Goal: Task Accomplishment & Management: Manage account settings

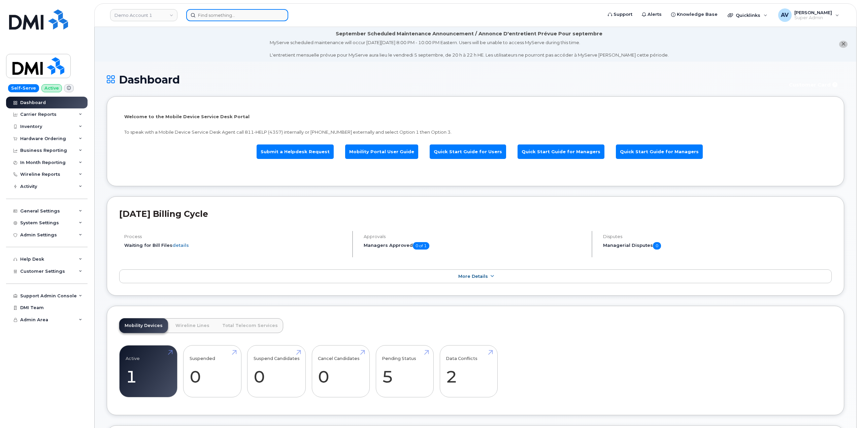
click at [232, 18] on input at bounding box center [237, 15] width 102 height 12
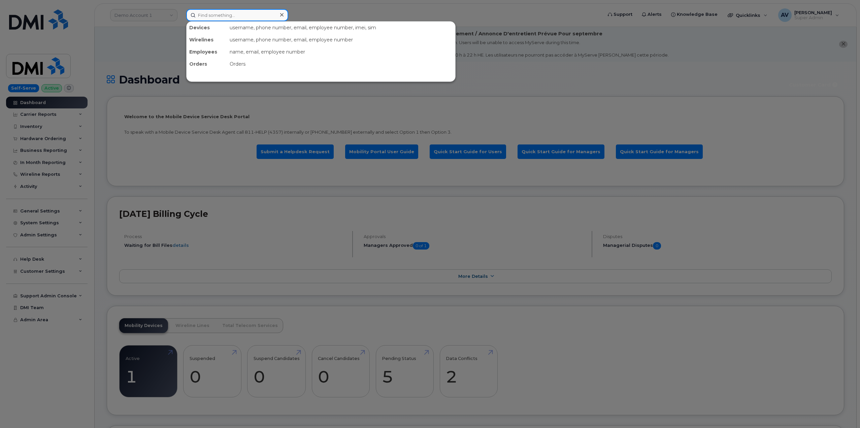
paste input "2014718658"
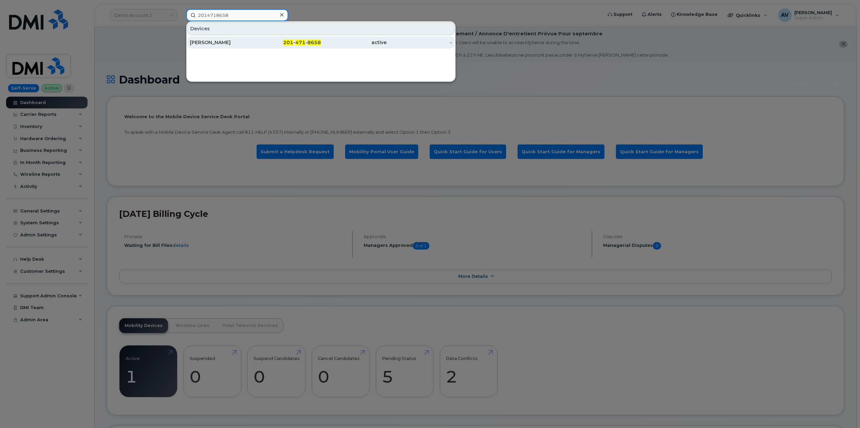
type input "2014718658"
click at [260, 40] on div "201 - 471 - 8658" at bounding box center [288, 42] width 66 height 7
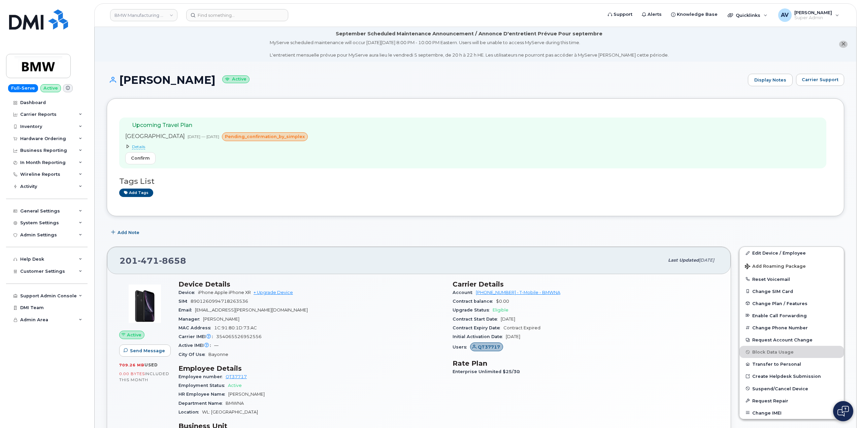
drag, startPoint x: 121, startPoint y: 75, endPoint x: 219, endPoint y: 85, distance: 99.1
click at [219, 85] on h1 "Joginder Minocha Active" at bounding box center [426, 80] width 638 height 12
copy h1 "[PERSON_NAME]"
click at [254, 13] on input at bounding box center [237, 15] width 102 height 12
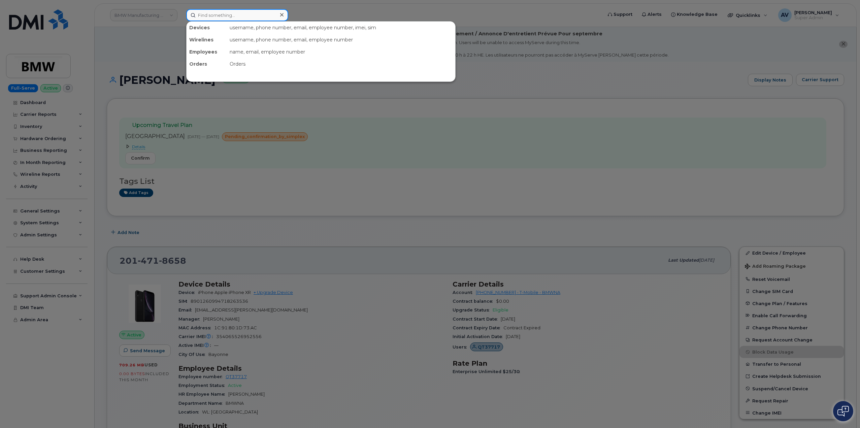
paste input "5515027771"
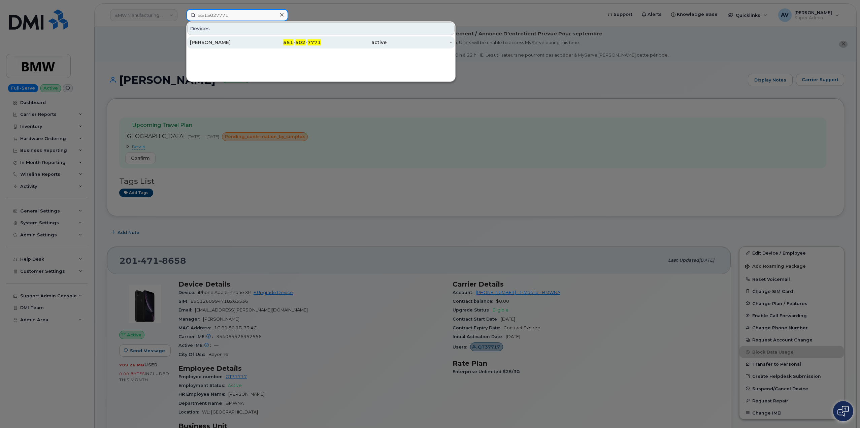
type input "5515027771"
click at [247, 40] on div "Heather Boesch" at bounding box center [223, 42] width 66 height 7
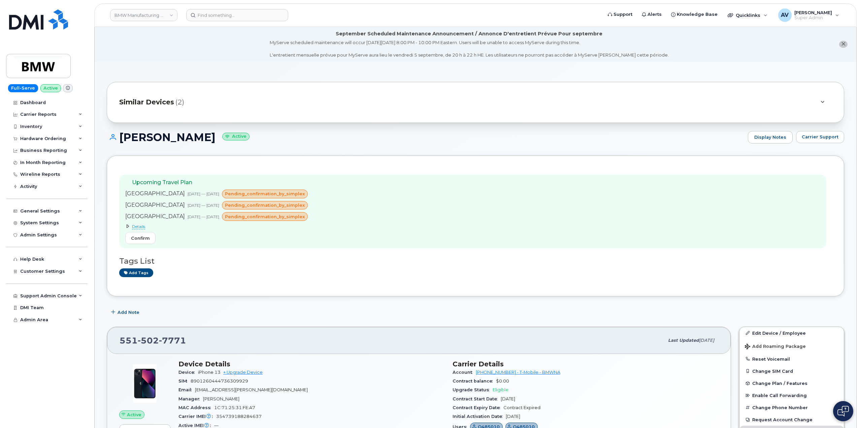
drag, startPoint x: 119, startPoint y: 137, endPoint x: 208, endPoint y: 139, distance: 88.9
click at [208, 139] on h1 "Heather Boesch Active" at bounding box center [426, 137] width 638 height 12
copy h1 "Heather Boesch"
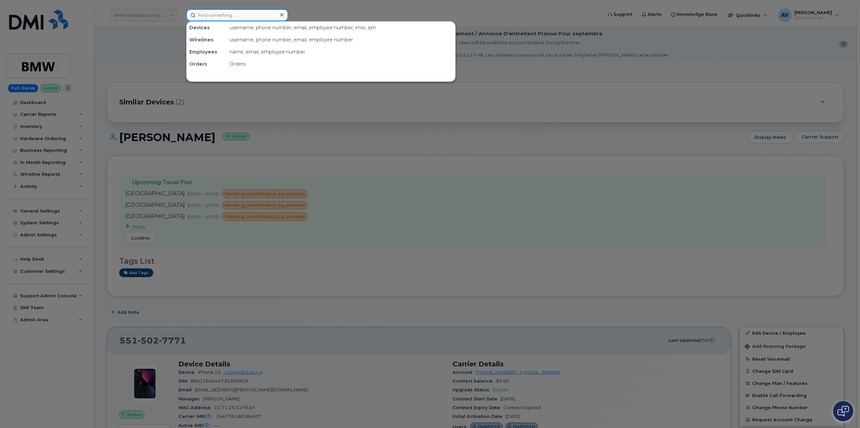
click at [233, 15] on input at bounding box center [237, 15] width 102 height 12
paste input "9738474935"
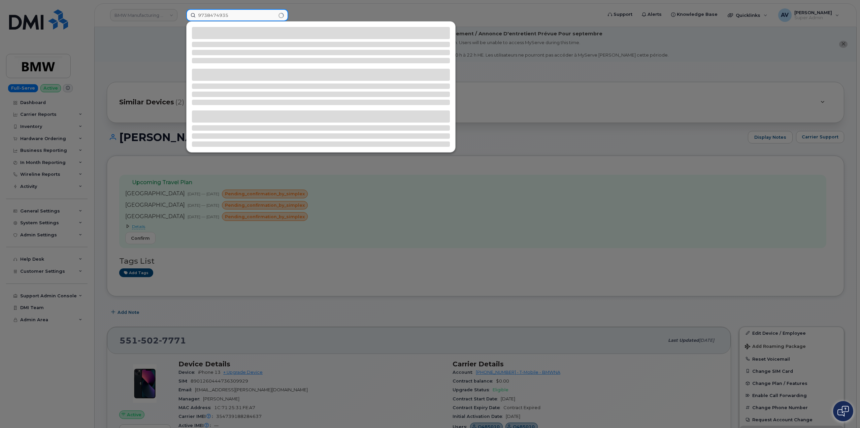
type input "9738474935"
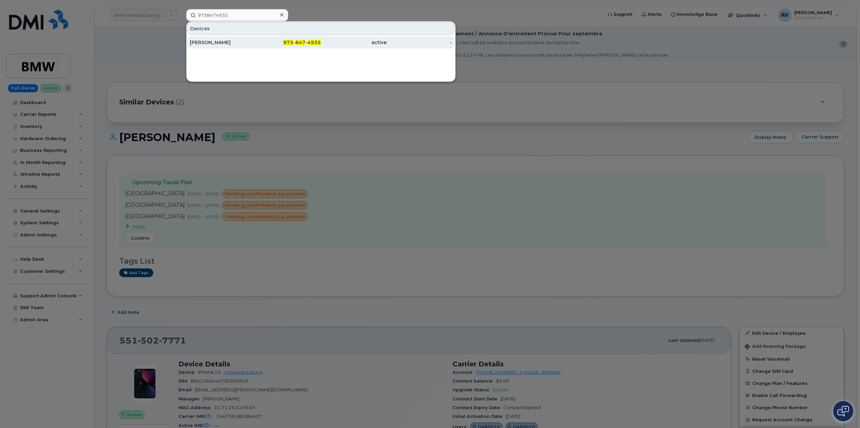
click at [274, 43] on div "973 - 847 - 4935" at bounding box center [288, 42] width 66 height 7
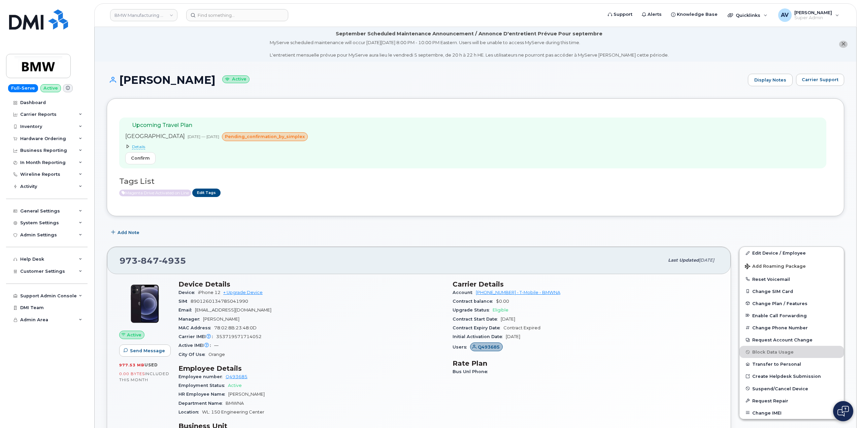
drag, startPoint x: 120, startPoint y: 76, endPoint x: 207, endPoint y: 77, distance: 87.2
click at [207, 77] on h1 "Alexander Horn Active" at bounding box center [426, 80] width 638 height 12
copy h1 "Alexander Horn"
click at [245, 16] on input at bounding box center [237, 15] width 102 height 12
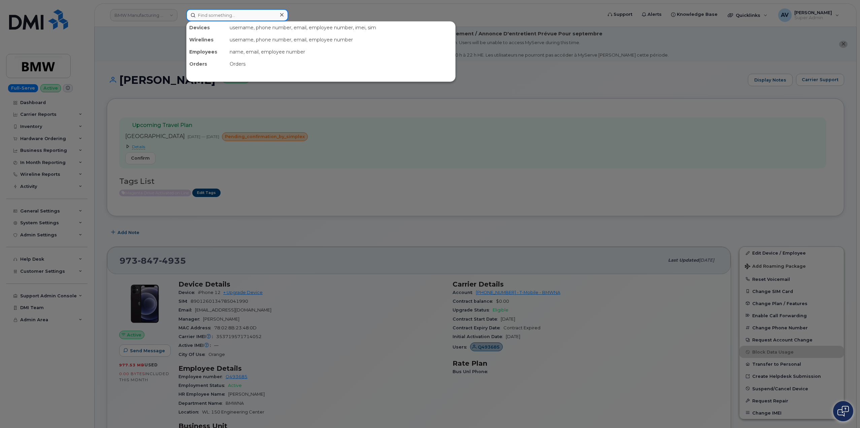
paste input "503) 351-2711"
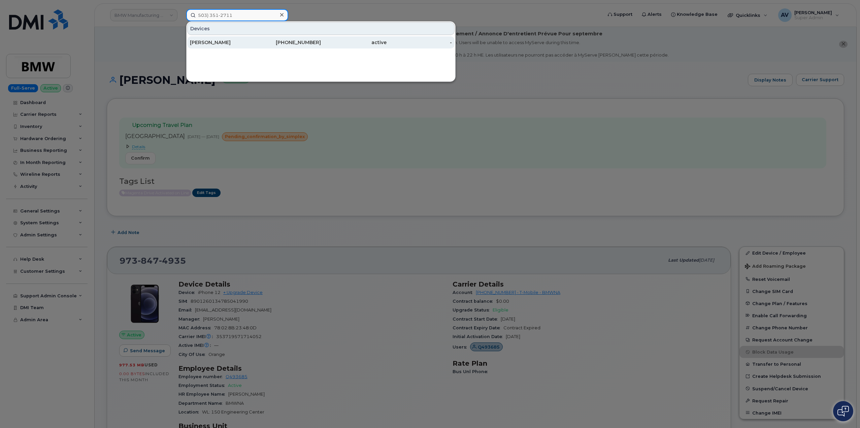
type input "503) 351-2711"
click at [255, 40] on link "LUCAS SIMCOE 503-351-2711 active -" at bounding box center [320, 42] width 267 height 12
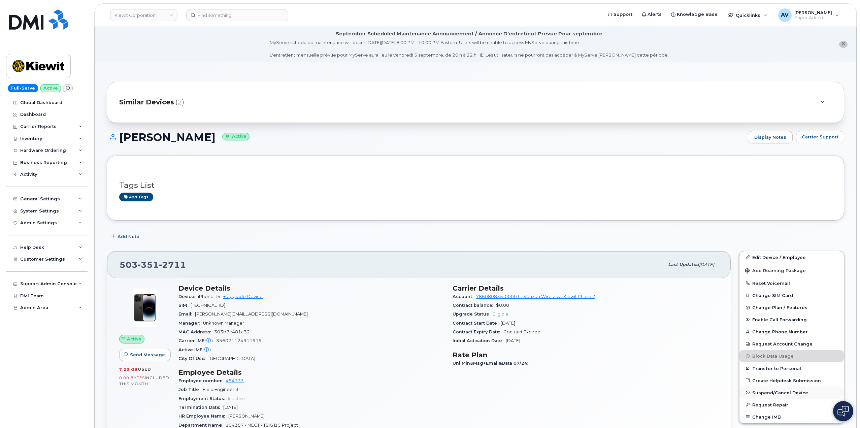
click at [789, 392] on span "Suspend/Cancel Device" at bounding box center [780, 392] width 56 height 5
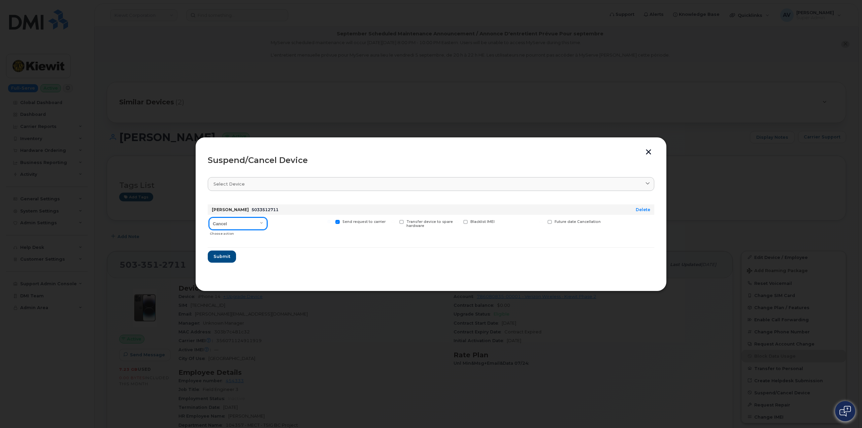
click at [242, 219] on select "Cancel Suspend - Reduced Rate Suspend - Full Rate Suspend - Lost Device/Stolen …" at bounding box center [238, 223] width 58 height 12
select select "[object Object]"
click at [209, 217] on select "Cancel Suspend - Reduced Rate Suspend - Full Rate Suspend - Lost Device/Stolen …" at bounding box center [238, 223] width 58 height 12
click at [256, 222] on select "Cancel Suspend - Reduced Rate Suspend - Full Rate Suspend - Lost Device/Stolen …" at bounding box center [238, 223] width 58 height 12
click at [209, 217] on select "Cancel Suspend - Reduced Rate Suspend - Full Rate Suspend - Lost Device/Stolen …" at bounding box center [238, 223] width 58 height 12
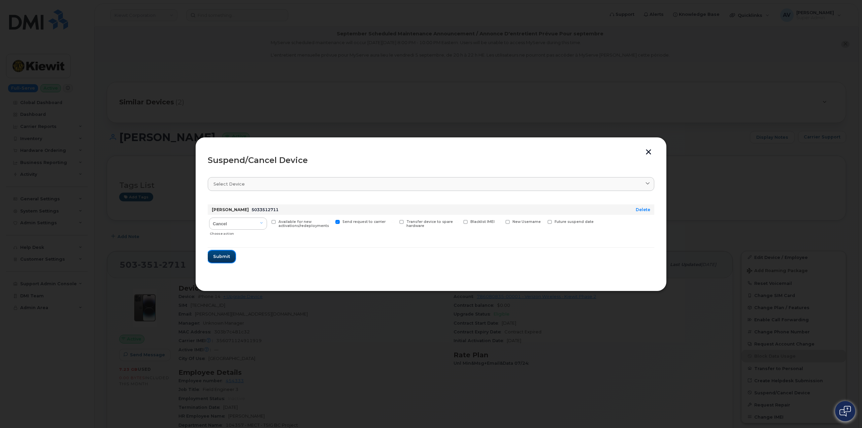
click at [229, 255] on span "Submit" at bounding box center [221, 256] width 17 height 6
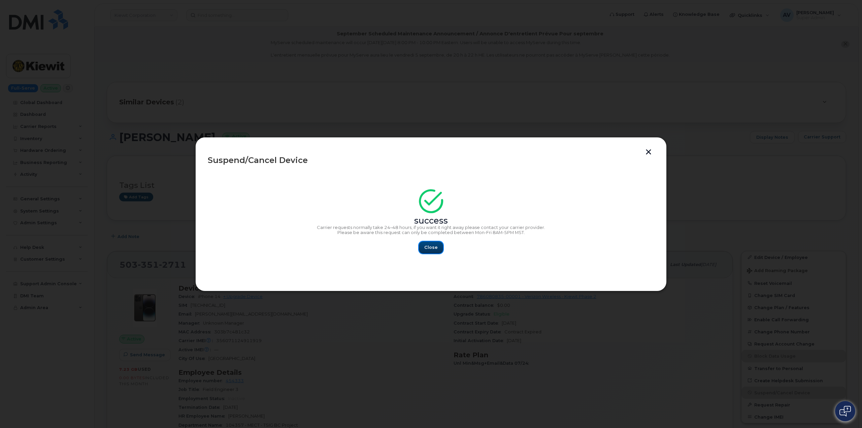
click at [431, 249] on span "Close" at bounding box center [430, 247] width 13 height 6
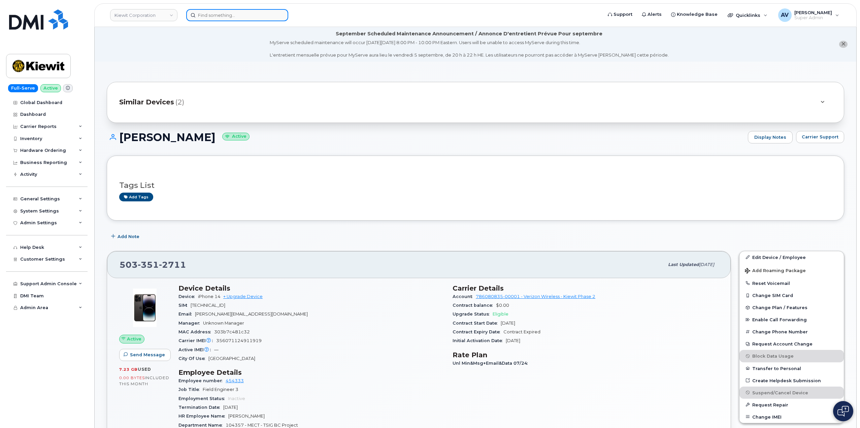
click at [245, 15] on input at bounding box center [237, 15] width 102 height 12
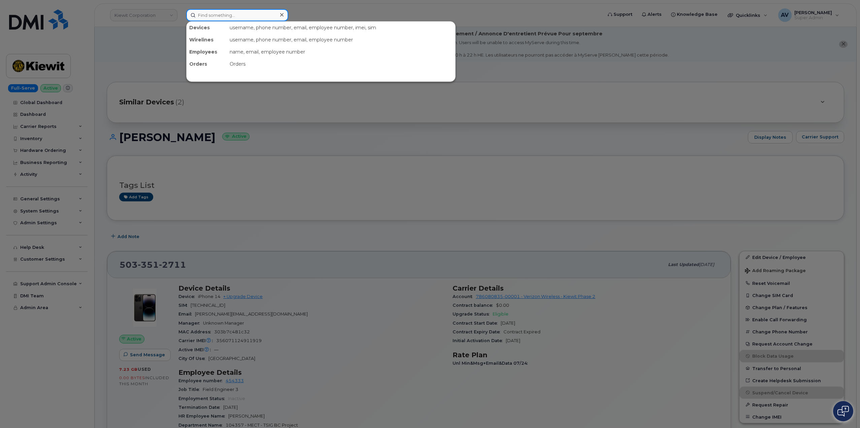
paste input "778-227-4604"
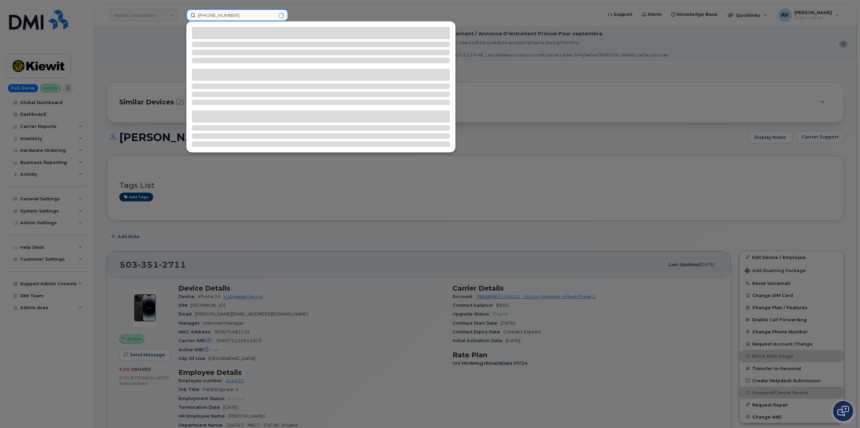
type input "778-227-4604"
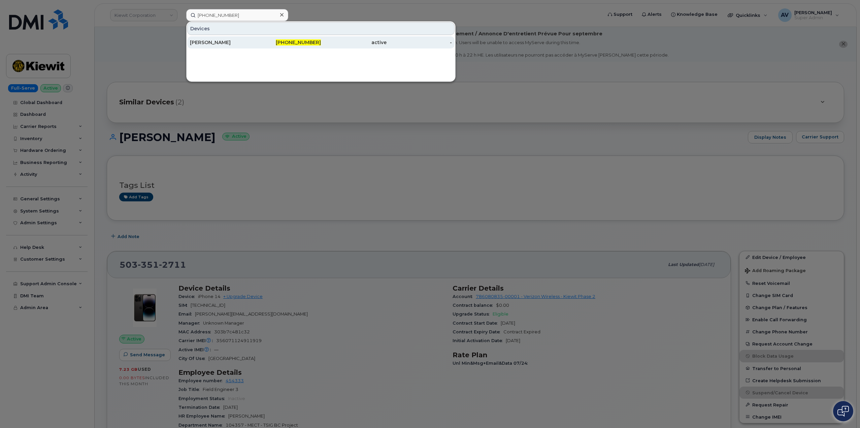
click at [253, 38] on div "Adam Borrill" at bounding box center [223, 42] width 66 height 12
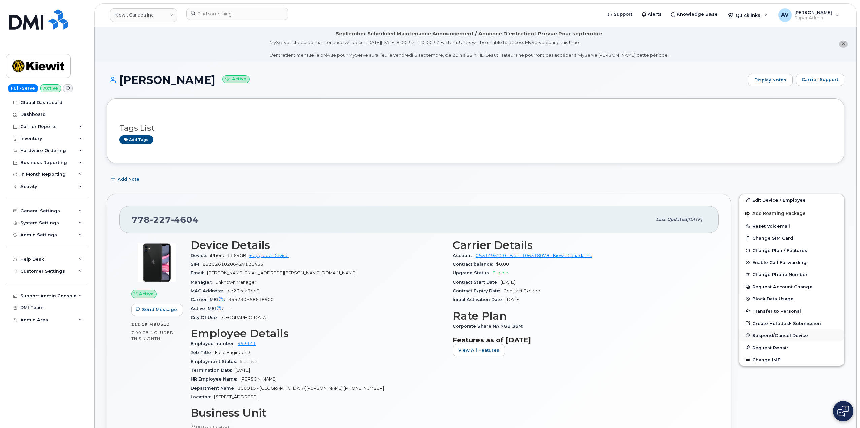
click at [792, 336] on span "Suspend/Cancel Device" at bounding box center [780, 335] width 56 height 5
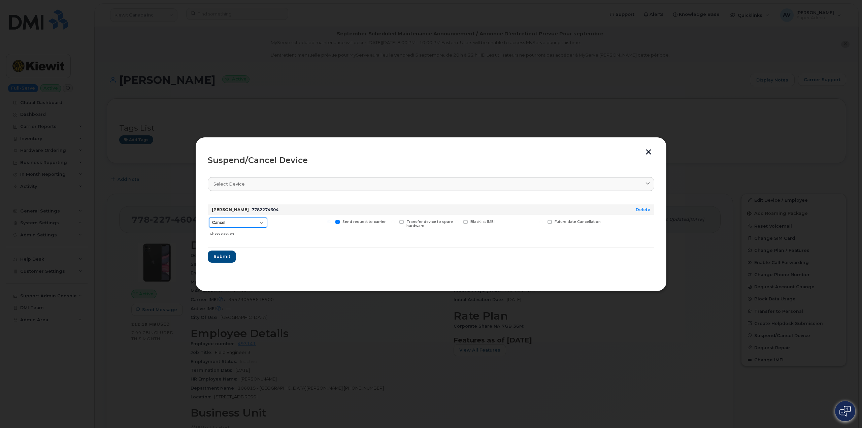
click at [247, 222] on select "Cancel Suspend - Extend Suspension Suspend - Reduced Rate Suspend - Full Rate S…" at bounding box center [238, 222] width 58 height 10
click at [209, 217] on select "Cancel Suspend - Extend Suspension Suspend - Reduced Rate Suspend - Full Rate S…" at bounding box center [238, 222] width 58 height 10
click at [248, 221] on select "Cancel Suspend - Extend Suspension Suspend - Reduced Rate Suspend - Full Rate S…" at bounding box center [238, 222] width 58 height 10
select select "[object Object]"
click at [209, 217] on select "Cancel Suspend - Extend Suspension Suspend - Reduced Rate Suspend - Full Rate S…" at bounding box center [238, 222] width 58 height 10
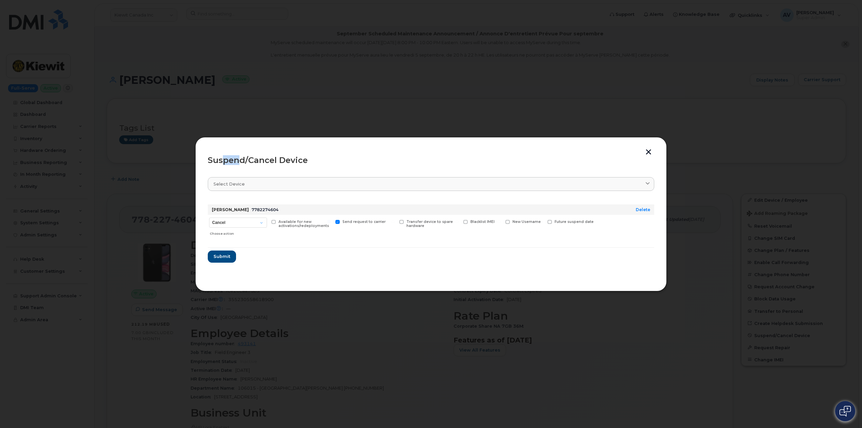
drag, startPoint x: 225, startPoint y: 148, endPoint x: 265, endPoint y: 147, distance: 40.1
click at [243, 149] on div "Suspend/Cancel Device Select device Type first three symbols or more Adam Borri…" at bounding box center [430, 214] width 471 height 154
click at [648, 149] on button "button" at bounding box center [648, 152] width 10 height 7
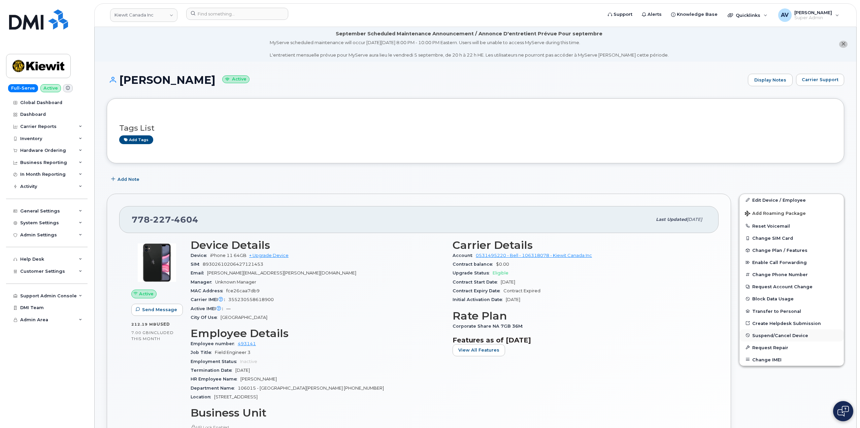
click at [785, 336] on span "Suspend/Cancel Device" at bounding box center [780, 335] width 56 height 5
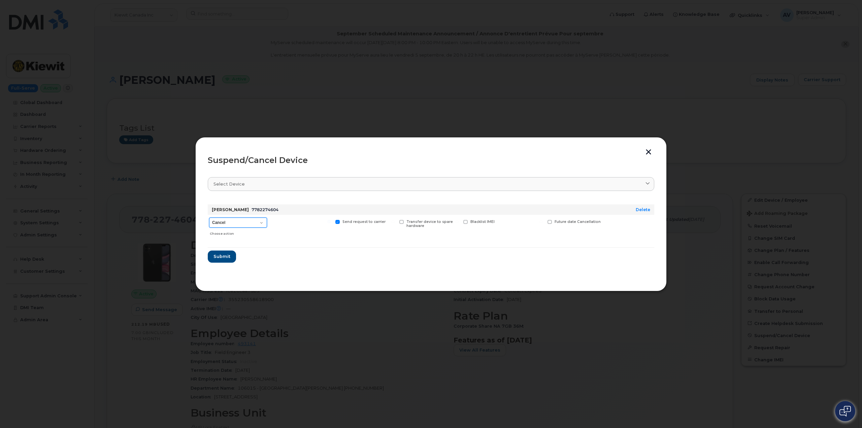
click at [229, 221] on select "Cancel Suspend - Extend Suspension Suspend - Reduced Rate Suspend - Full Rate S…" at bounding box center [238, 222] width 58 height 10
select select "[object Object]"
click at [209, 217] on select "Cancel Suspend - Extend Suspension Suspend - Reduced Rate Suspend - Full Rate S…" at bounding box center [238, 222] width 58 height 10
click at [228, 255] on span "Submit" at bounding box center [221, 256] width 17 height 6
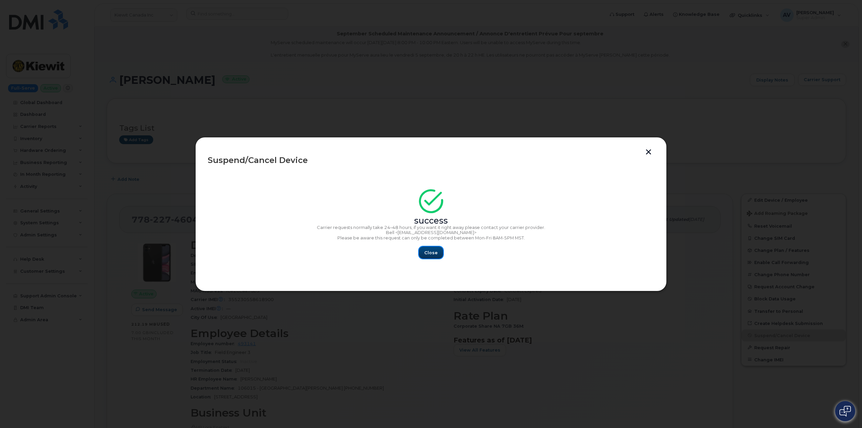
click at [429, 256] on button "Close" at bounding box center [431, 252] width 24 height 12
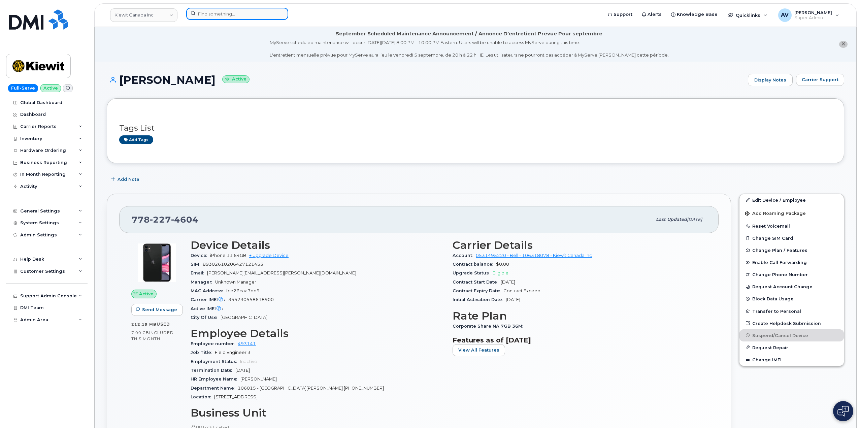
click at [227, 11] on input at bounding box center [237, 14] width 102 height 12
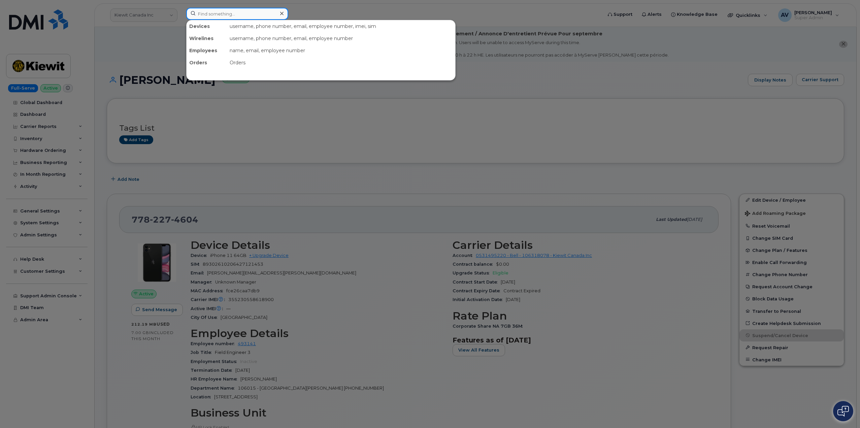
paste input "518-912-1096"
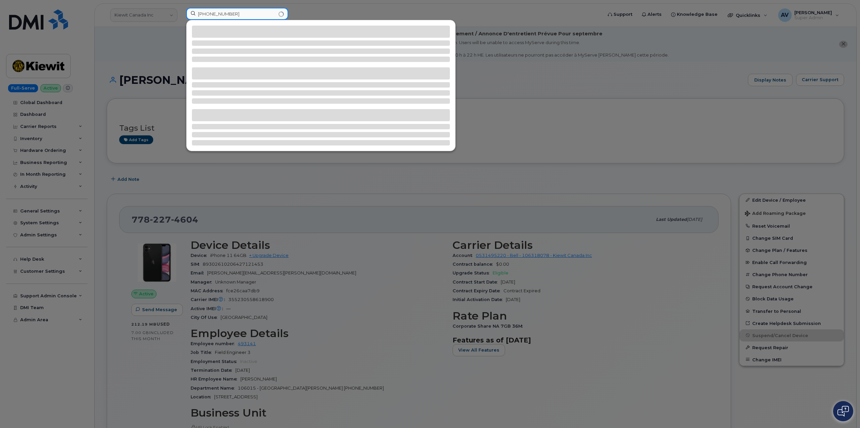
type input "518-912-1096"
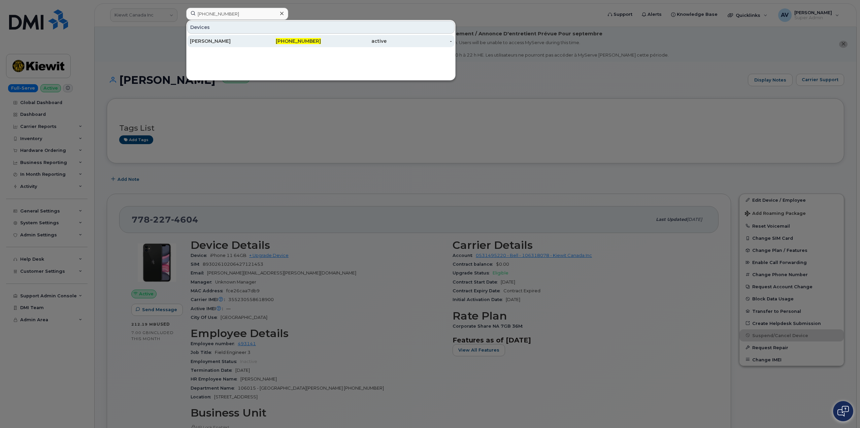
click at [237, 37] on div "ANTHONY SWARTZ" at bounding box center [223, 41] width 66 height 12
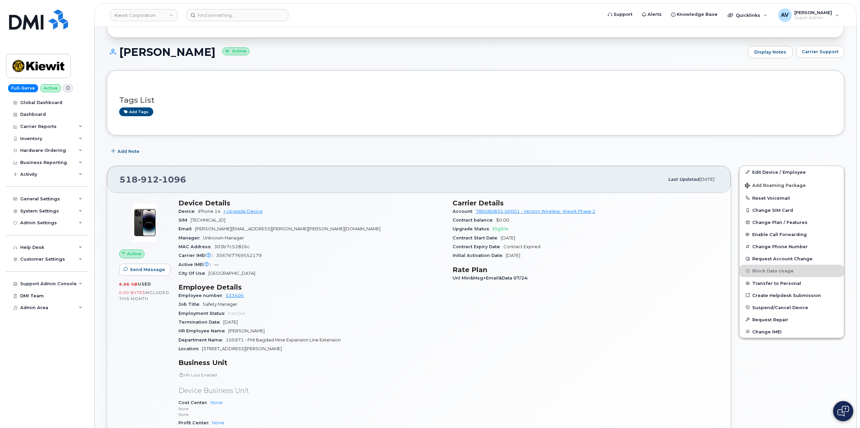
scroll to position [101, 0]
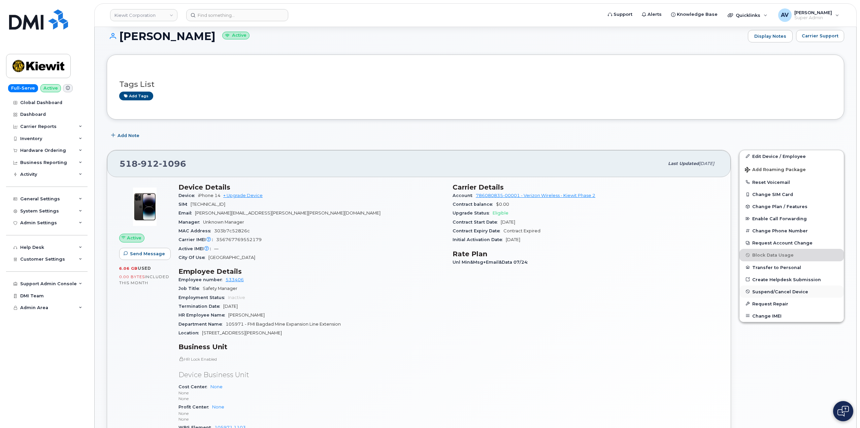
click at [759, 290] on span "Suspend/Cancel Device" at bounding box center [780, 291] width 56 height 5
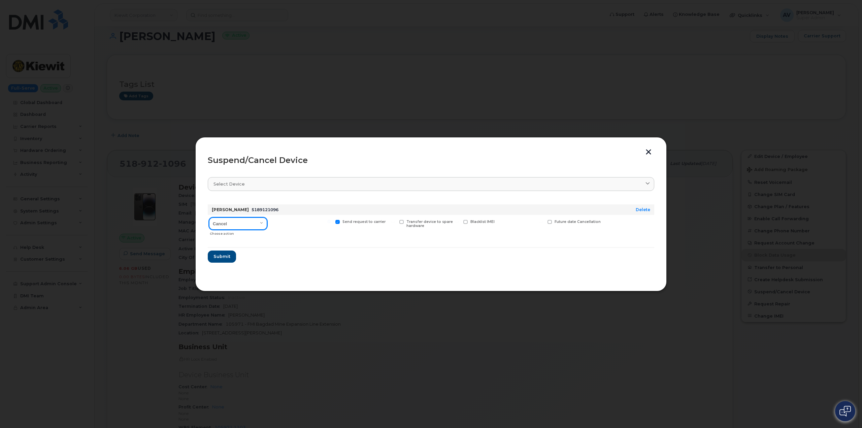
click at [239, 222] on select "Cancel Suspend - Reduced Rate Suspend - Full Rate Suspend - Lost Device/Stolen …" at bounding box center [238, 223] width 58 height 12
select select "[object Object]"
click at [209, 217] on select "Cancel Suspend - Reduced Rate Suspend - Full Rate Suspend - Lost Device/Stolen …" at bounding box center [238, 223] width 58 height 12
click at [230, 257] on button "Submit" at bounding box center [222, 256] width 28 height 12
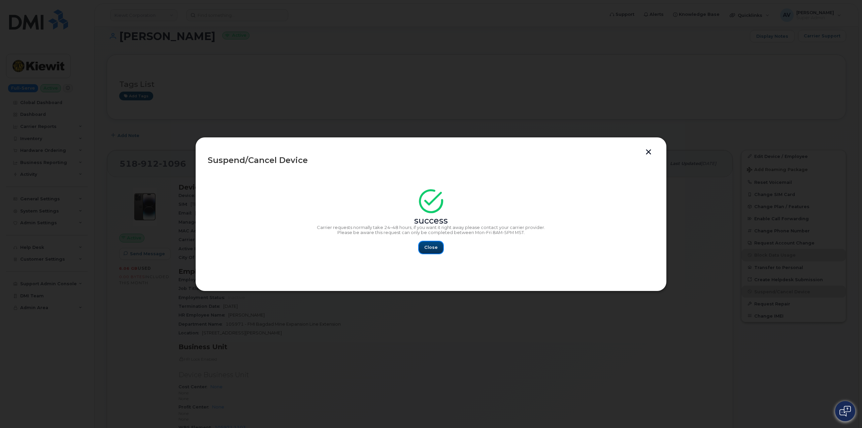
click at [436, 245] on span "Close" at bounding box center [430, 247] width 13 height 6
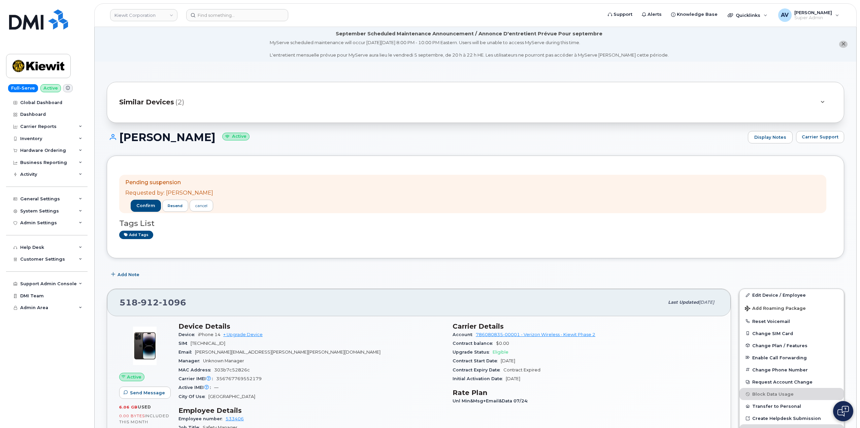
drag, startPoint x: 119, startPoint y: 136, endPoint x: 227, endPoint y: 144, distance: 108.0
click at [227, 144] on div "ANTHONY SWARTZ Active Display Notes Carrier Support" at bounding box center [475, 143] width 737 height 25
copy h1 "ANTHONY SWARTZ"
click at [248, 17] on input at bounding box center [237, 15] width 102 height 12
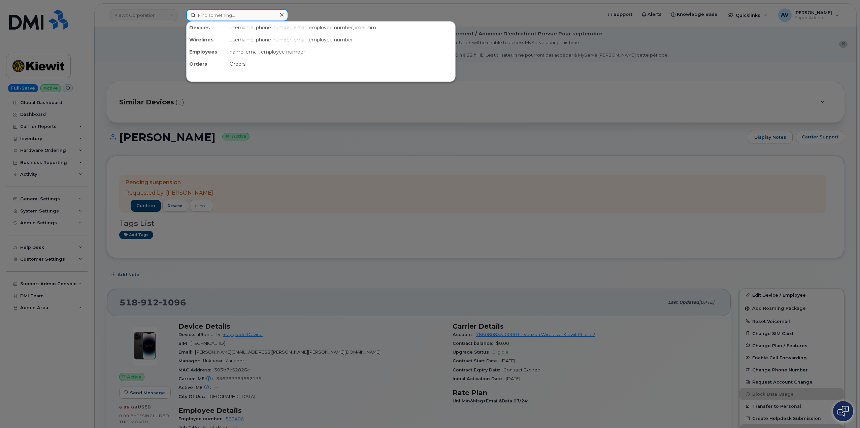
paste input "5873355927"
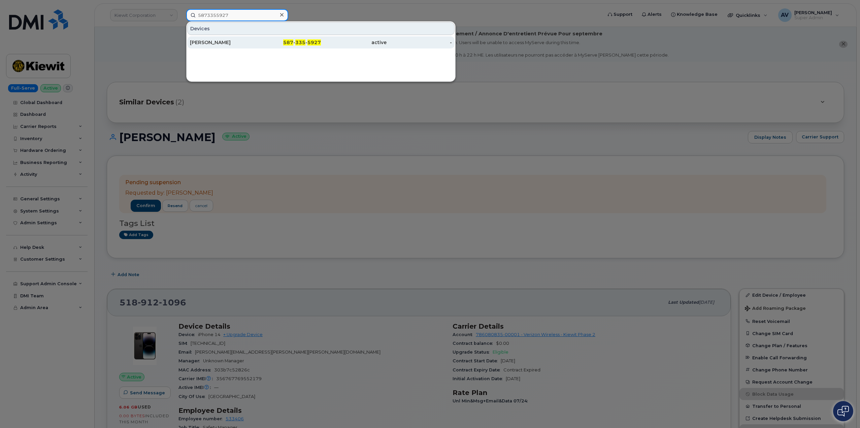
type input "5873355927"
click at [255, 42] on div "587 - 335 - 5927" at bounding box center [288, 42] width 66 height 7
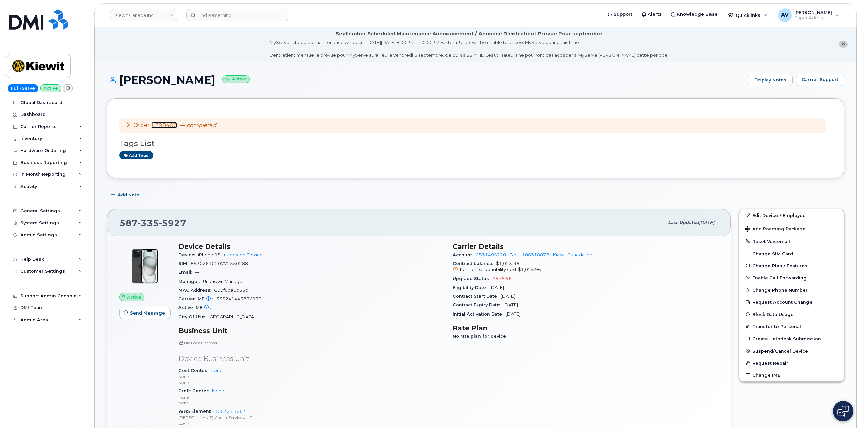
click at [163, 125] on link "#298400" at bounding box center [164, 125] width 26 height 6
click at [774, 351] on span "Suspend/Cancel Device" at bounding box center [780, 350] width 56 height 5
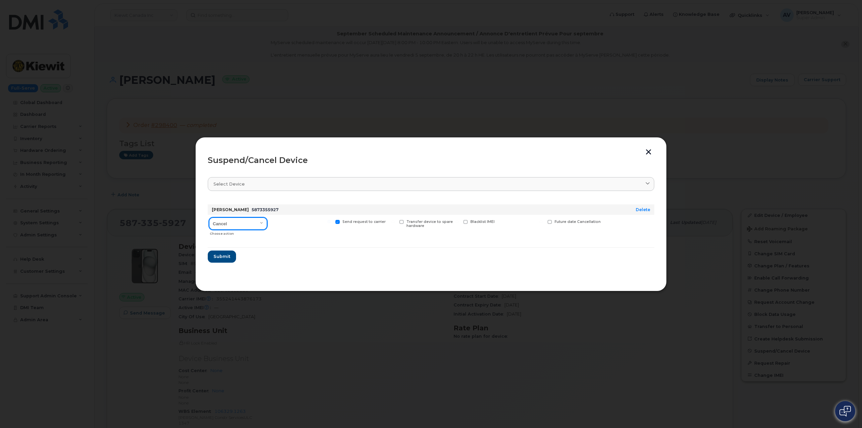
click at [239, 224] on select "Cancel Suspend - Extend Suspension Suspend - Reduced Rate Suspend - Full Rate S…" at bounding box center [238, 223] width 58 height 12
select select "[object Object]"
click at [209, 217] on select "Cancel Suspend - Extend Suspension Suspend - Reduced Rate Suspend - Full Rate S…" at bounding box center [238, 223] width 58 height 12
click at [221, 259] on span "Submit" at bounding box center [221, 256] width 17 height 6
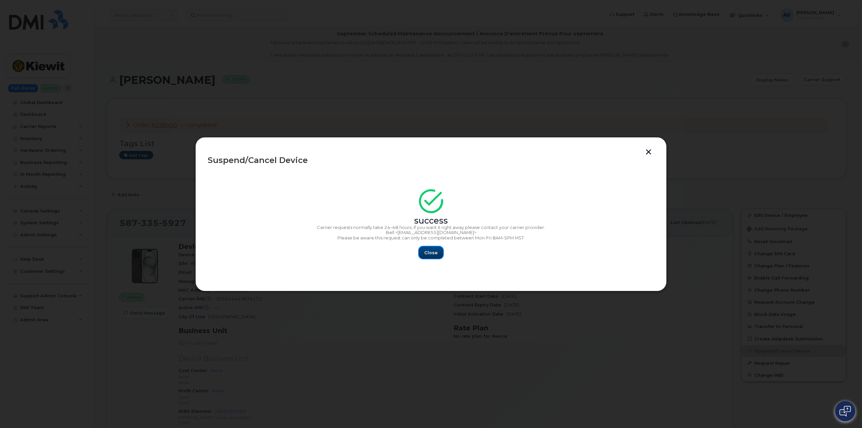
click at [435, 251] on span "Close" at bounding box center [430, 252] width 13 height 6
